Goal: Information Seeking & Learning: Learn about a topic

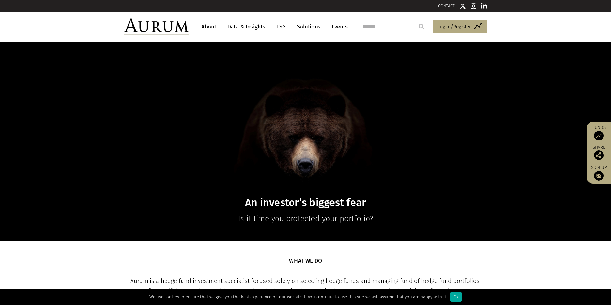
click at [213, 26] on link "About" at bounding box center [208, 27] width 21 height 12
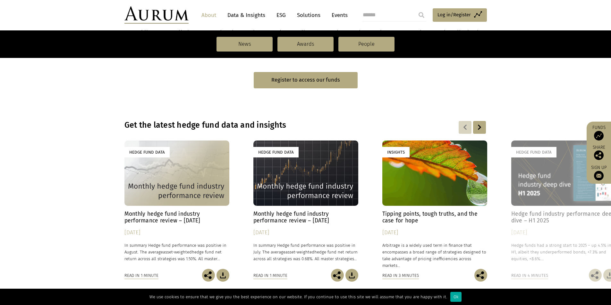
scroll to position [385, 0]
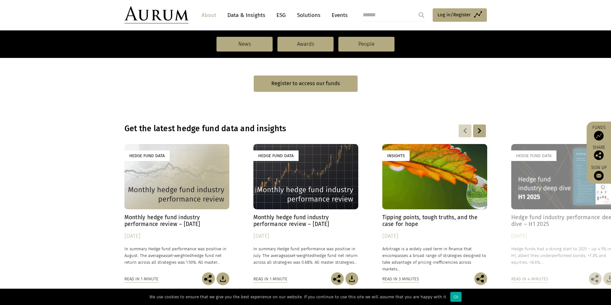
click at [596, 135] on img at bounding box center [599, 136] width 10 height 10
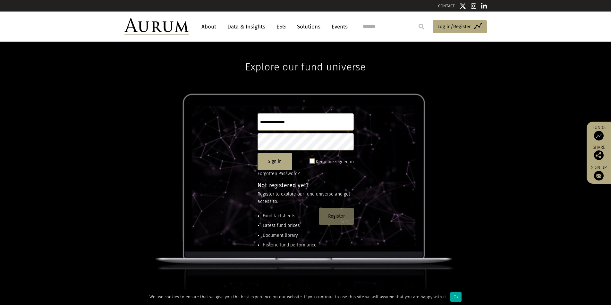
click at [340, 218] on button "Register" at bounding box center [336, 216] width 35 height 17
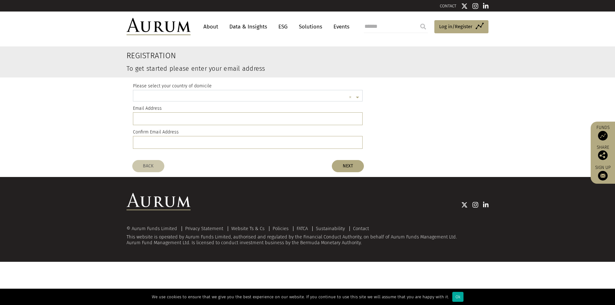
scroll to position [2, 0]
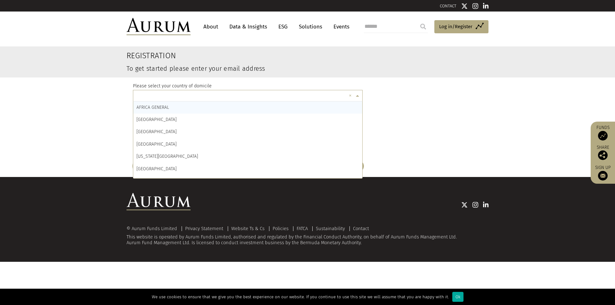
click at [357, 96] on span at bounding box center [358, 96] width 8 height 7
click at [337, 92] on input "text" at bounding box center [242, 96] width 210 height 13
click at [337, 95] on input "text" at bounding box center [242, 96] width 210 height 13
click at [359, 96] on span at bounding box center [358, 96] width 8 height 7
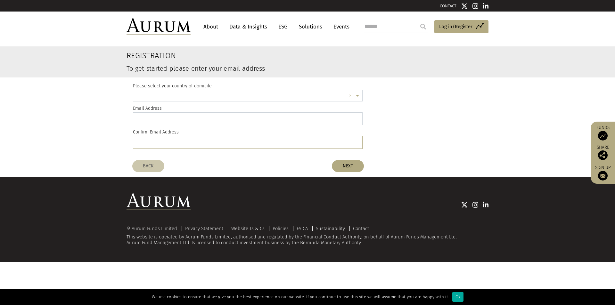
click at [289, 124] on input "email" at bounding box center [248, 118] width 230 height 13
type input "**********"
click at [241, 93] on input "text" at bounding box center [242, 96] width 210 height 13
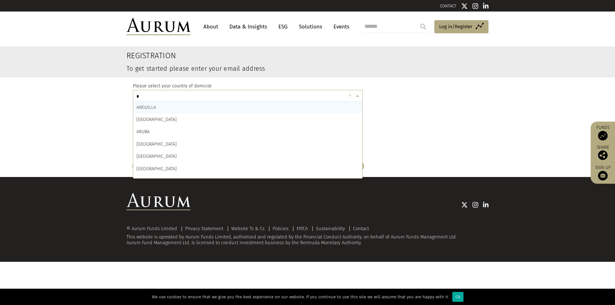
type input "**"
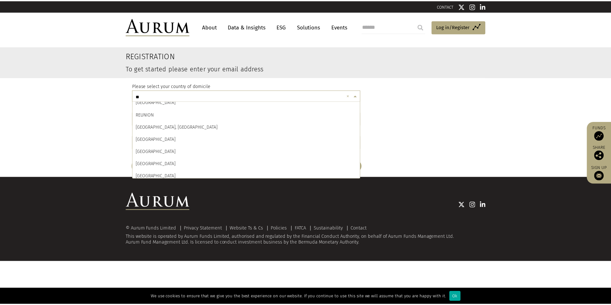
scroll to position [58, 0]
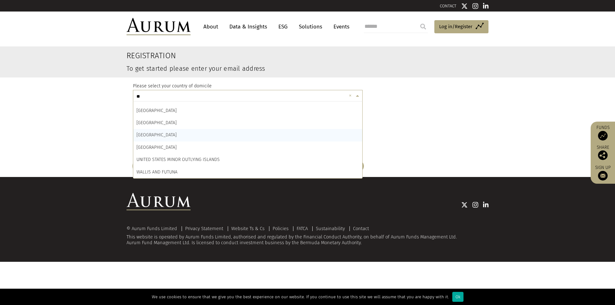
click at [237, 133] on div "UNITED KINGDOM" at bounding box center [247, 135] width 229 height 12
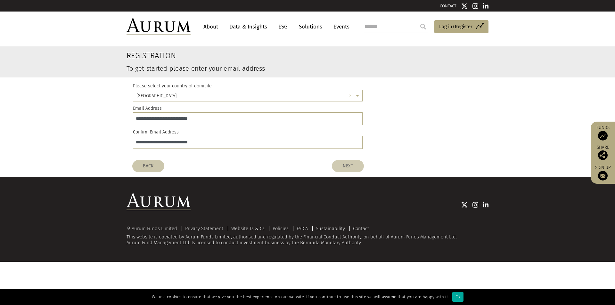
click at [344, 167] on button "NEXT" at bounding box center [348, 166] width 32 height 12
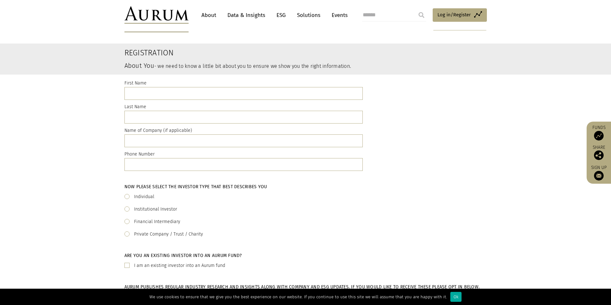
scroll to position [0, 0]
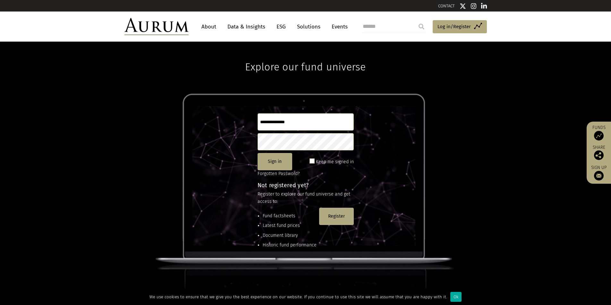
click at [208, 26] on link "About" at bounding box center [208, 27] width 21 height 12
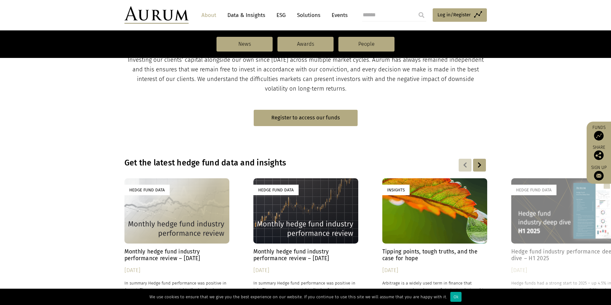
scroll to position [353, 0]
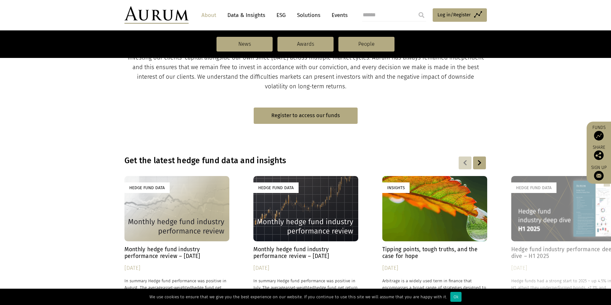
click at [600, 176] on img at bounding box center [599, 176] width 10 height 10
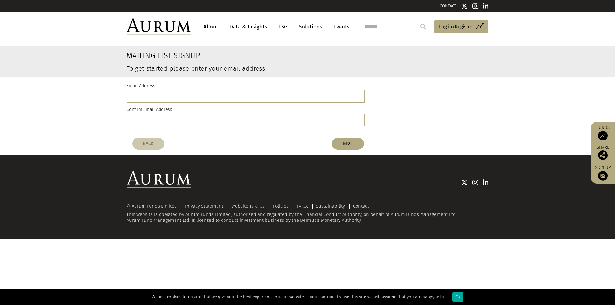
click at [256, 89] on div "Email Address" at bounding box center [246, 92] width 238 height 21
click at [204, 100] on input "email" at bounding box center [246, 96] width 238 height 13
type input "**********"
click at [343, 144] on button "NEXT" at bounding box center [348, 144] width 32 height 12
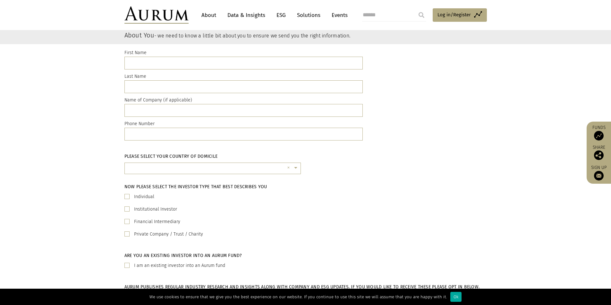
scroll to position [32, 0]
click at [208, 14] on link "About" at bounding box center [208, 15] width 21 height 12
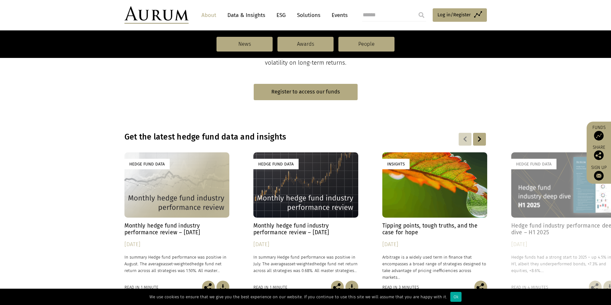
scroll to position [449, 0]
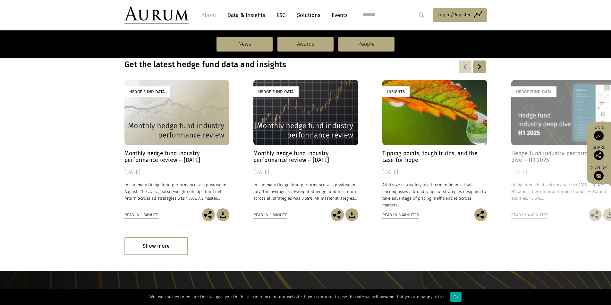
click at [184, 126] on div "Hedge Fund Data" at bounding box center [176, 112] width 105 height 65
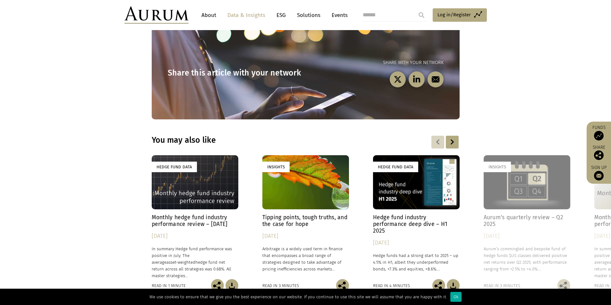
scroll to position [801, 0]
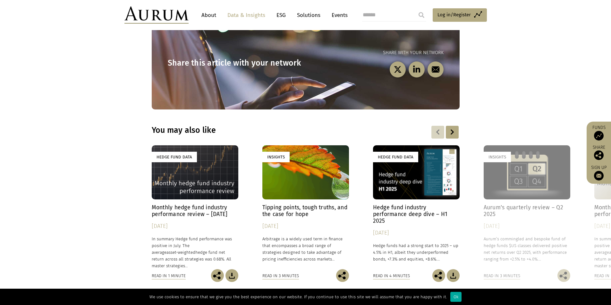
click at [438, 177] on div "Hedge Fund Data" at bounding box center [416, 173] width 87 height 54
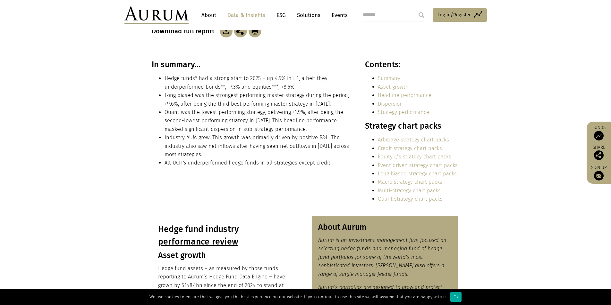
scroll to position [160, 0]
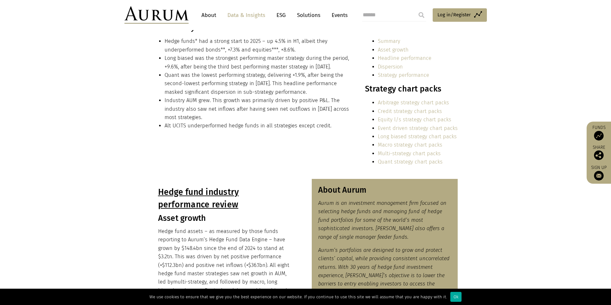
click at [402, 118] on link "Equity l/s strategy chart packs" at bounding box center [414, 120] width 73 height 6
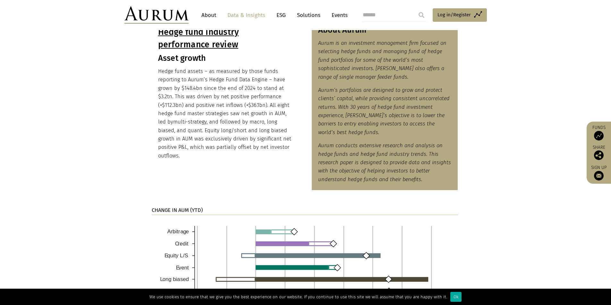
scroll to position [64, 0]
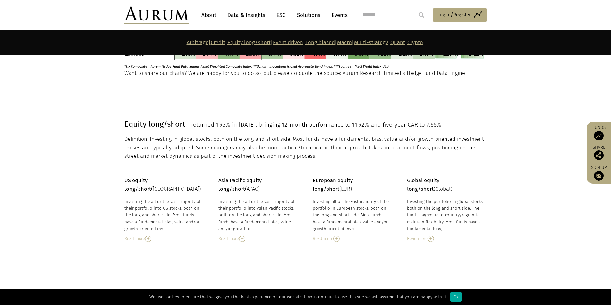
scroll to position [926, 0]
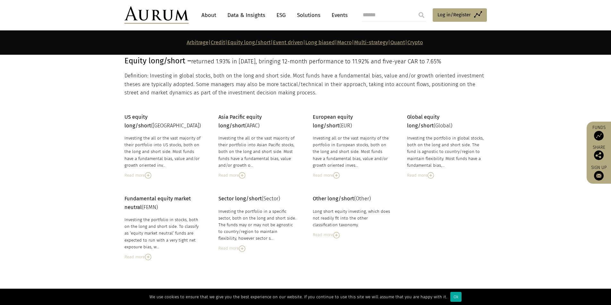
click at [240, 249] on img at bounding box center [242, 249] width 6 height 6
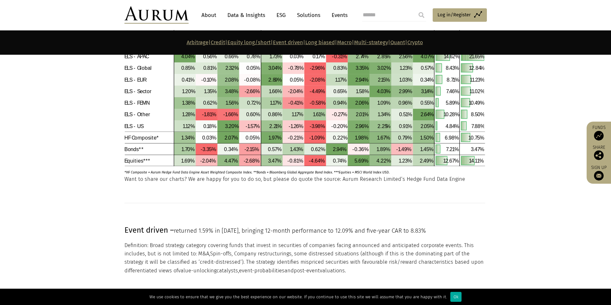
scroll to position [1214, 0]
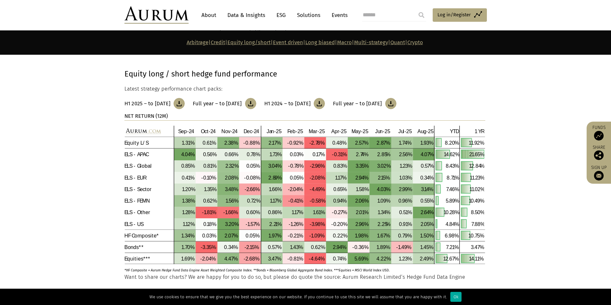
click at [237, 103] on h3 "Full year – to [DATE]" at bounding box center [217, 104] width 49 height 6
click at [203, 15] on link "About" at bounding box center [208, 15] width 21 height 12
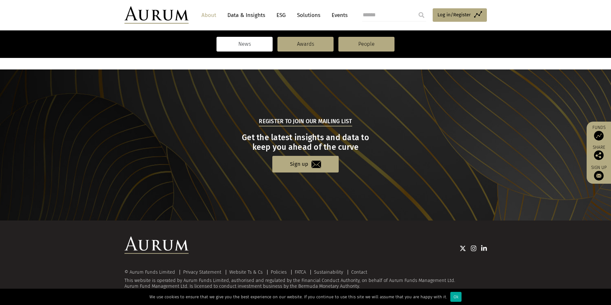
scroll to position [651, 0]
click at [357, 272] on link "Contact" at bounding box center [359, 272] width 16 height 6
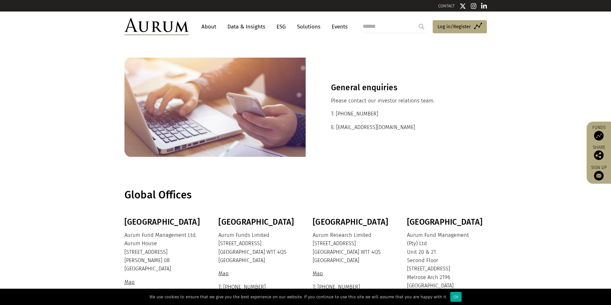
click at [344, 27] on link "Events" at bounding box center [337, 27] width 19 height 12
